Goal: Book appointment/travel/reservation

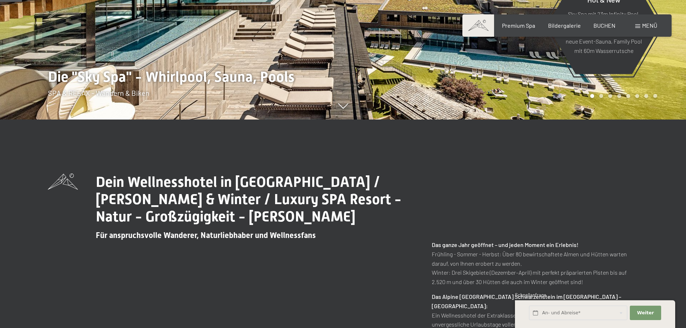
scroll to position [216, 0]
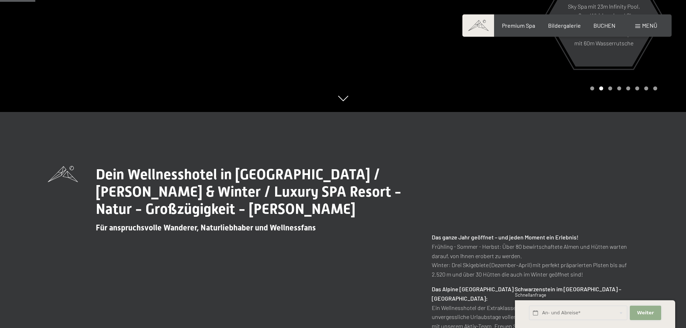
click at [646, 315] on span "Weiter" at bounding box center [645, 313] width 17 height 6
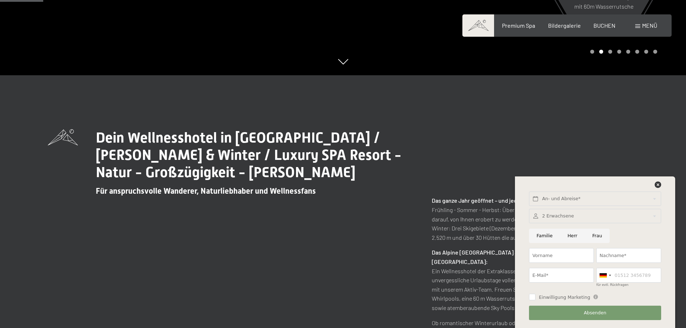
scroll to position [288, 0]
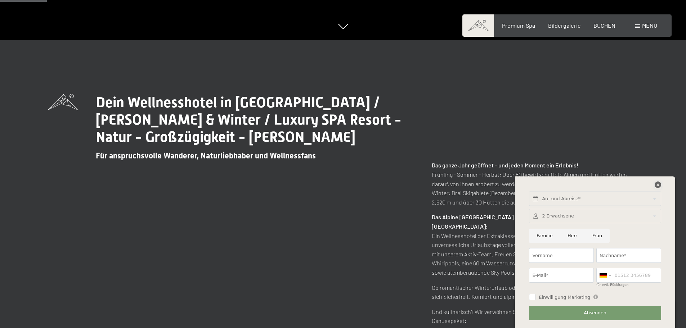
click at [658, 184] on icon at bounding box center [658, 185] width 6 height 6
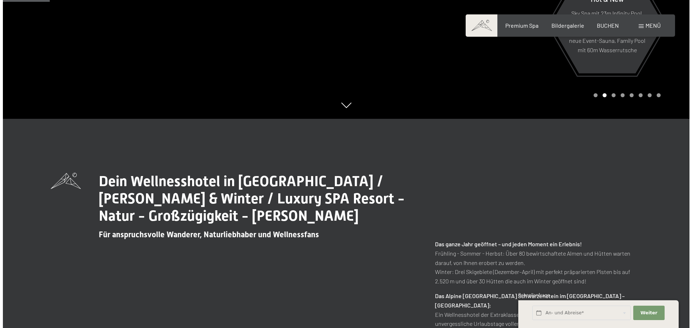
scroll to position [72, 0]
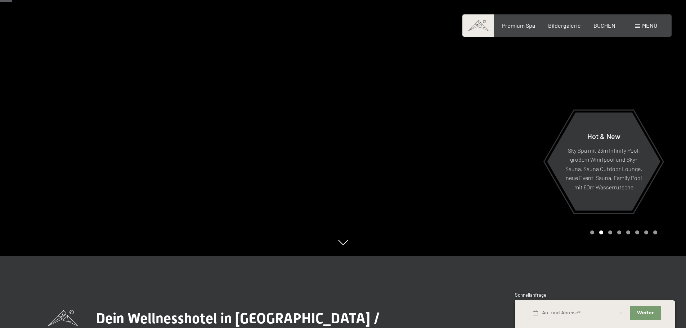
click at [644, 26] on span "Menü" at bounding box center [649, 25] width 15 height 7
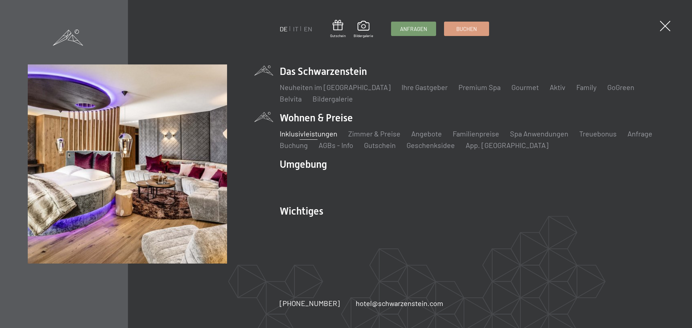
click at [326, 133] on link "Inklusivleistungen" at bounding box center [308, 133] width 58 height 9
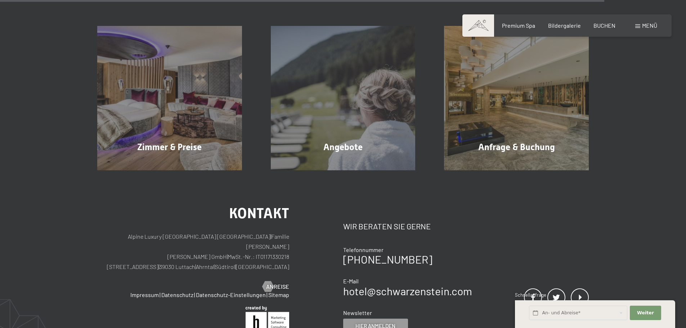
scroll to position [1261, 0]
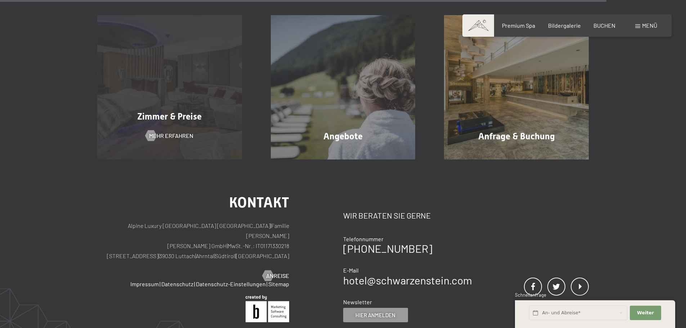
click at [180, 97] on div "Zimmer & Preise Mehr erfahren" at bounding box center [170, 87] width 174 height 145
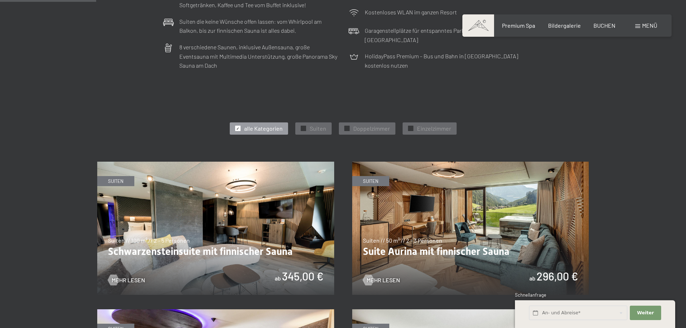
scroll to position [324, 0]
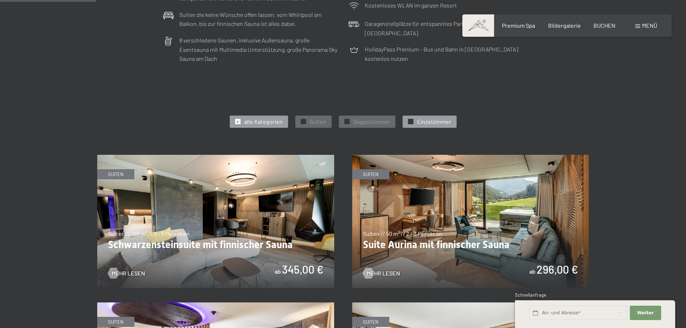
click at [426, 120] on span "Einzelzimmer" at bounding box center [434, 122] width 34 height 8
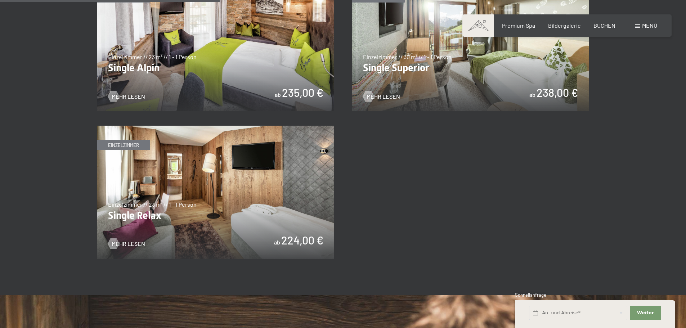
scroll to position [504, 0]
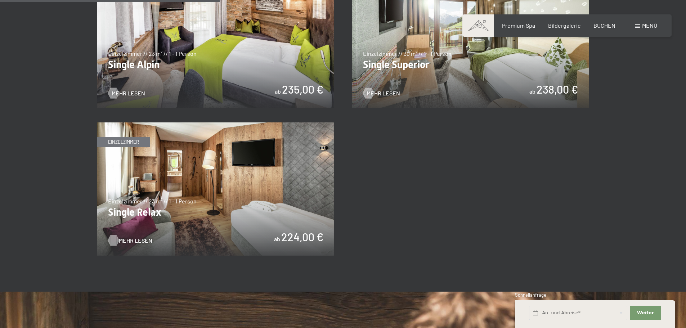
click at [136, 238] on span "Mehr Lesen" at bounding box center [135, 241] width 33 height 8
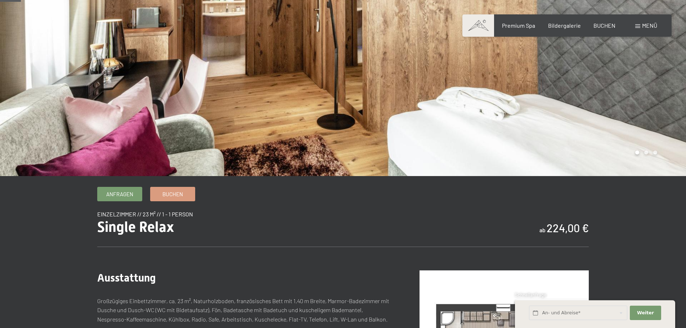
scroll to position [108, 0]
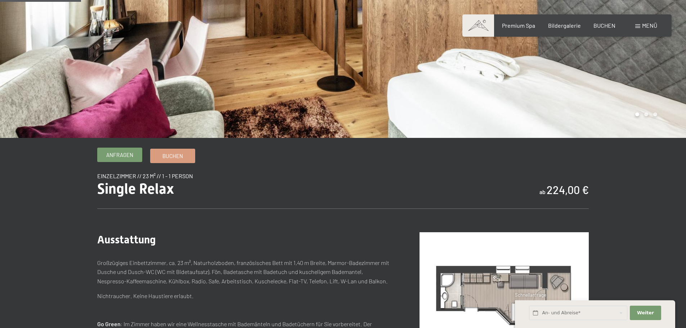
click at [123, 158] on span "Anfragen" at bounding box center [119, 155] width 27 height 8
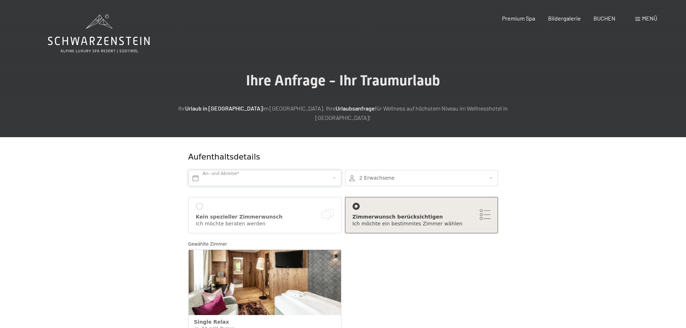
click at [192, 170] on input "text" at bounding box center [264, 178] width 153 height 16
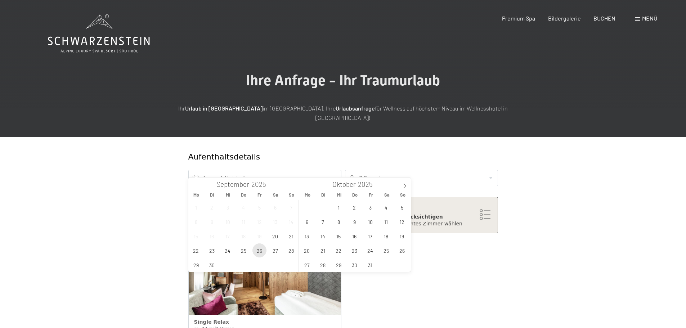
click at [257, 251] on span "26" at bounding box center [259, 250] width 14 height 14
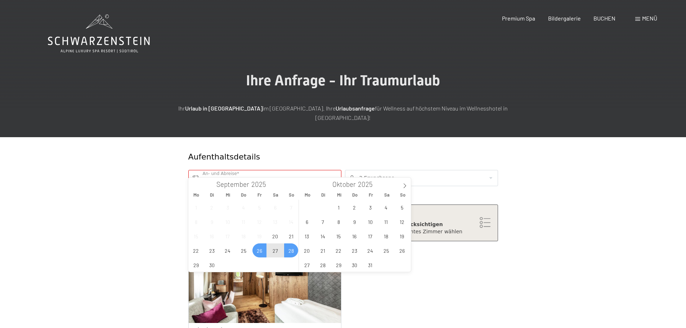
click at [294, 254] on span "28" at bounding box center [291, 250] width 14 height 14
type input "[DATE] - [DATE]"
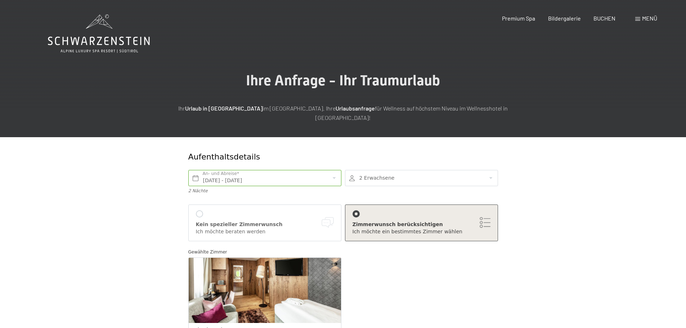
click at [490, 170] on div at bounding box center [421, 178] width 153 height 16
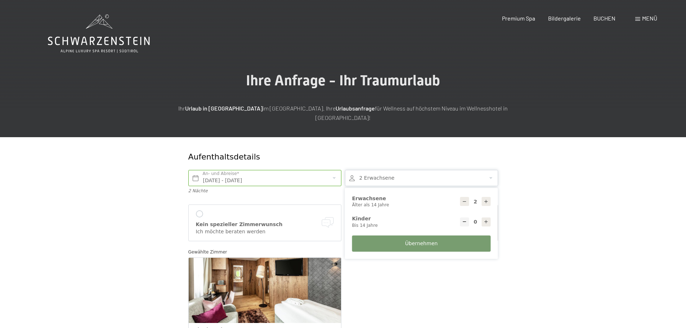
click at [464, 199] on icon at bounding box center [464, 201] width 5 height 5
type input "1"
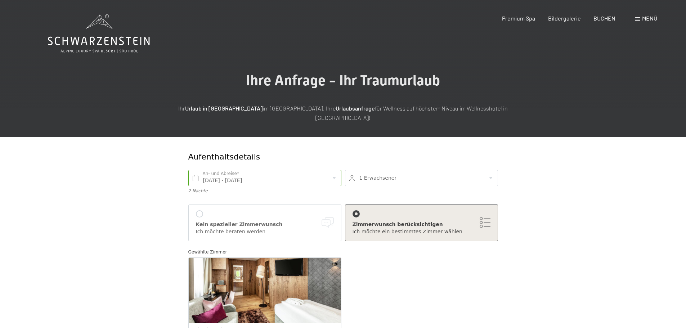
click at [392, 228] on div "Ich möchte ein bestimmtes Zimmer wählen" at bounding box center [422, 231] width 138 height 7
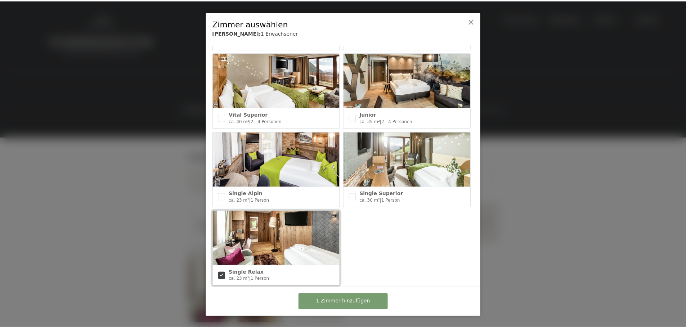
scroll to position [325, 0]
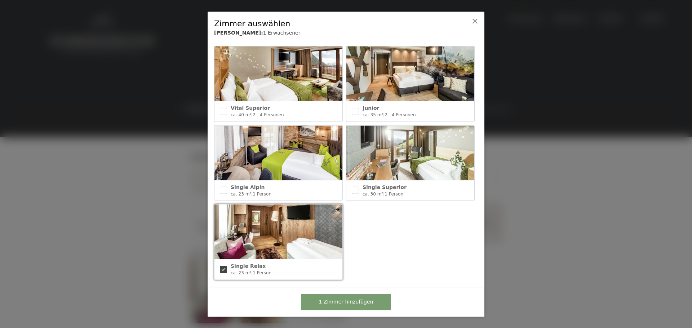
click at [289, 244] on img at bounding box center [278, 232] width 128 height 55
click at [222, 266] on input "checkbox" at bounding box center [223, 269] width 7 height 7
checkbox input "true"
click at [361, 303] on span "1 Zimmer hinzufügen" at bounding box center [346, 302] width 54 height 7
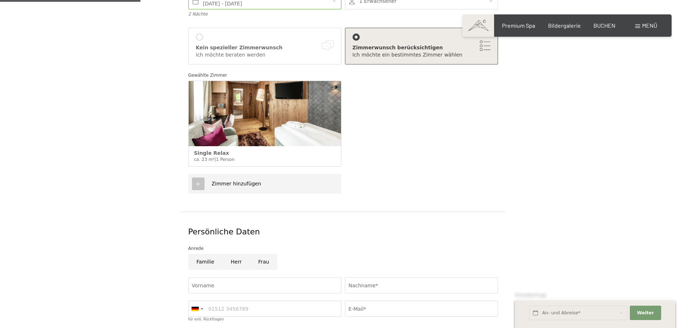
scroll to position [180, 0]
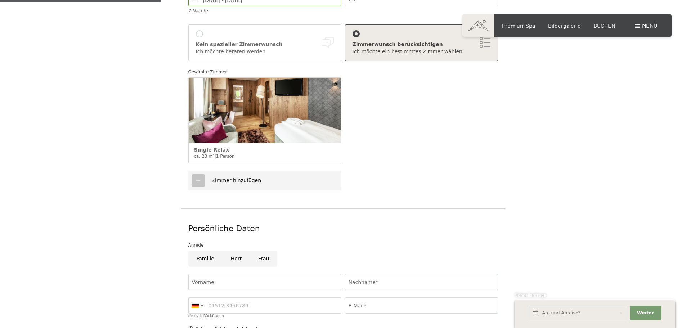
click at [263, 251] on input "Frau" at bounding box center [263, 259] width 27 height 16
radio input "true"
click at [221, 274] on input "Vorname" at bounding box center [264, 282] width 153 height 16
type input "Annemarie"
click at [366, 274] on input "Nachname*" at bounding box center [421, 282] width 153 height 16
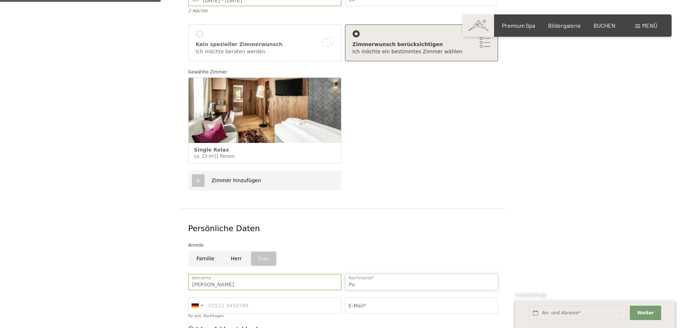
type input "Putzer"
click at [354, 298] on input "E-Mail*" at bounding box center [421, 306] width 153 height 16
type input "info@steierhof.com"
type input "3485305995"
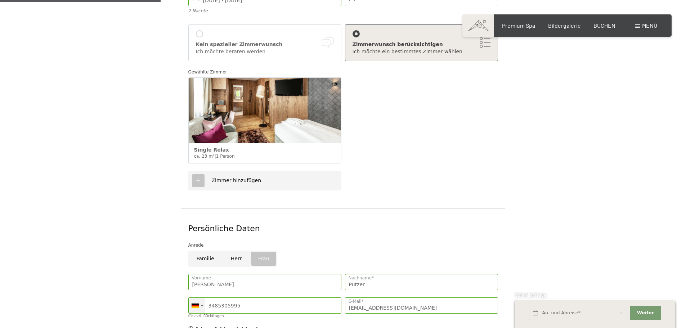
click at [202, 298] on div at bounding box center [197, 305] width 17 height 15
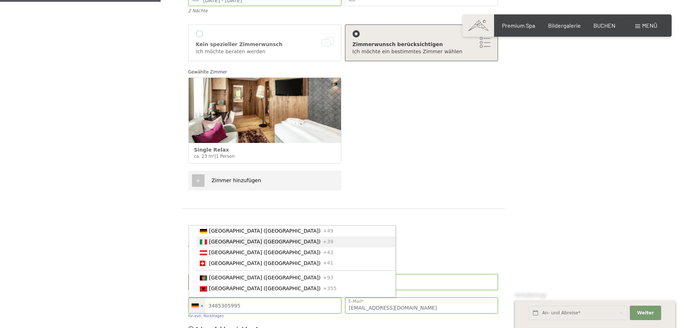
click at [214, 239] on span "[GEOGRAPHIC_DATA] ([GEOGRAPHIC_DATA])" at bounding box center [265, 242] width 112 height 6
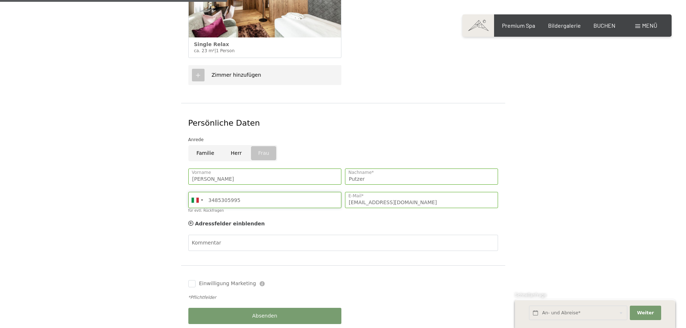
scroll to position [288, 0]
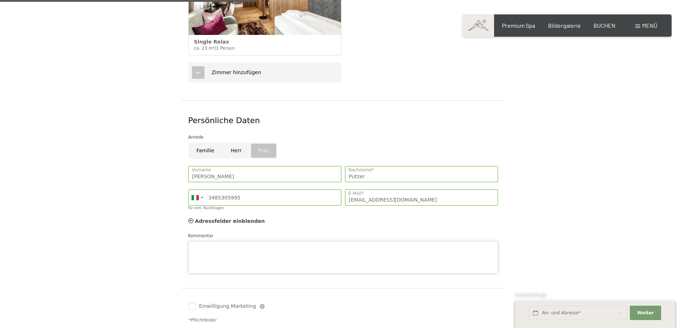
click at [196, 232] on div "Kommentar" at bounding box center [343, 252] width 310 height 41
drag, startPoint x: 352, startPoint y: 239, endPoint x: 317, endPoint y: 239, distance: 34.2
click at [317, 241] on textarea "Guten Morgen, wie lange kann man am Abreisetag den wellnessberiech nutzen" at bounding box center [343, 257] width 310 height 32
click at [422, 241] on textarea "Guten Morgen, wie lange kann man am Abreisetag den Wellnessbereich mit Nachmitt…" at bounding box center [343, 257] width 310 height 32
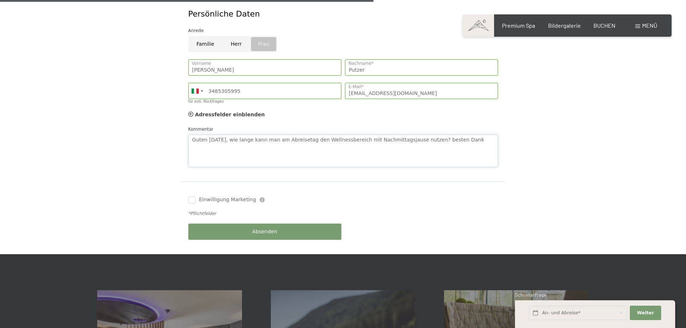
scroll to position [432, 0]
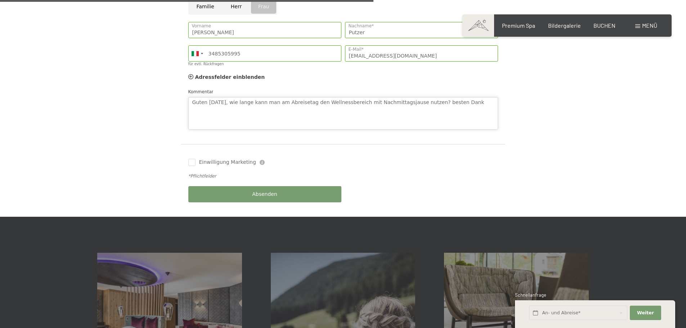
type textarea "Guten Morgen, wie lange kann man am Abreisetag den Wellnessbereich mit Nachmitt…"
click at [260, 185] on div "Absenden" at bounding box center [265, 194] width 157 height 23
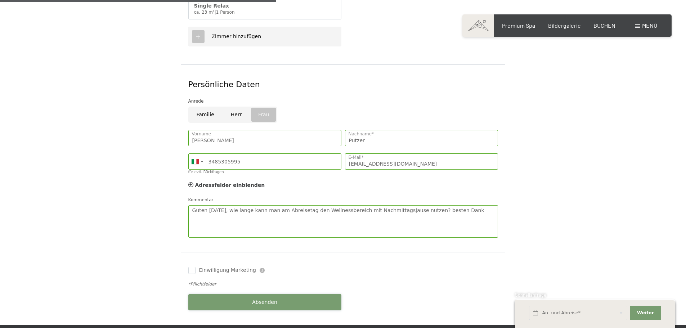
scroll to position [396, 0]
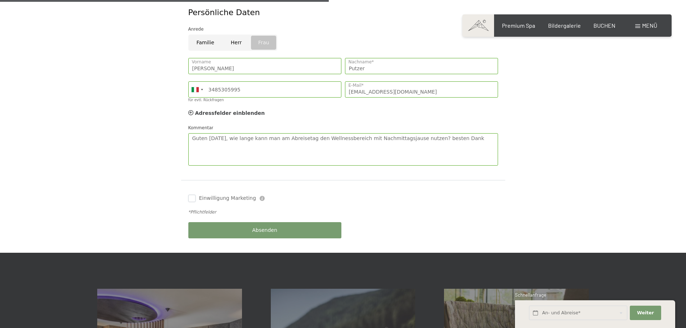
click at [193, 195] on input "Einwilligung Marketing" at bounding box center [191, 198] width 7 height 7
checkbox input "true"
click at [272, 227] on span "Absenden" at bounding box center [264, 230] width 25 height 7
